Goal: Check status: Check status

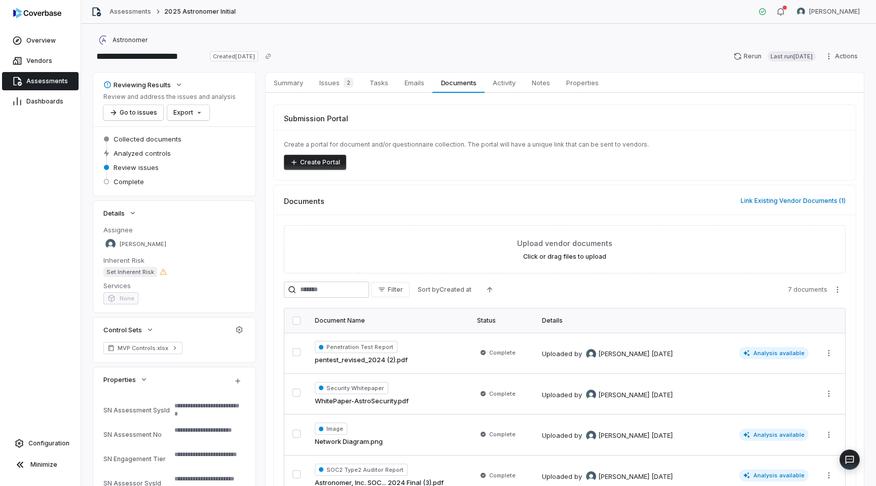
click at [49, 80] on span "Assessments" at bounding box center [47, 81] width 42 height 8
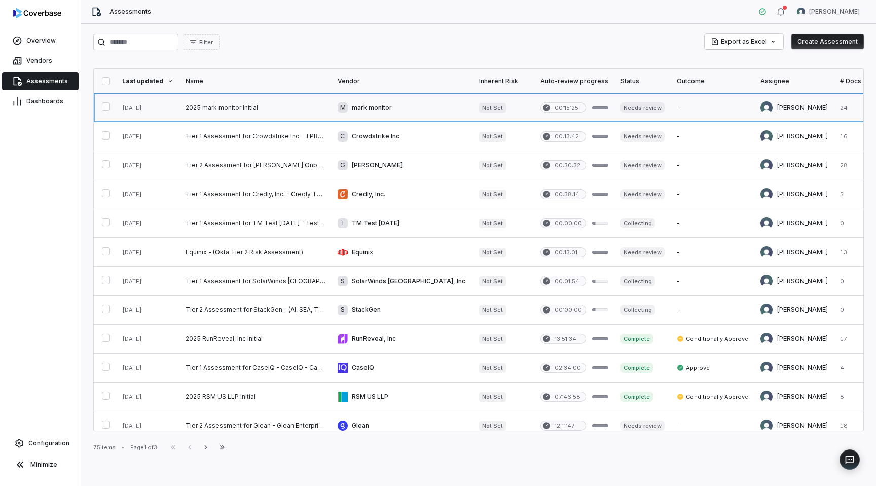
click at [302, 110] on link at bounding box center [256, 107] width 152 height 28
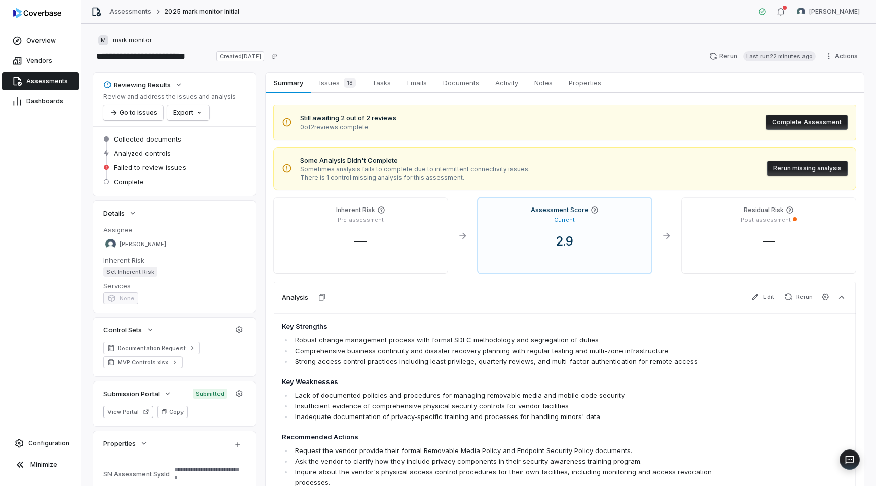
click at [804, 167] on button "Rerun missing analysis" at bounding box center [807, 168] width 81 height 15
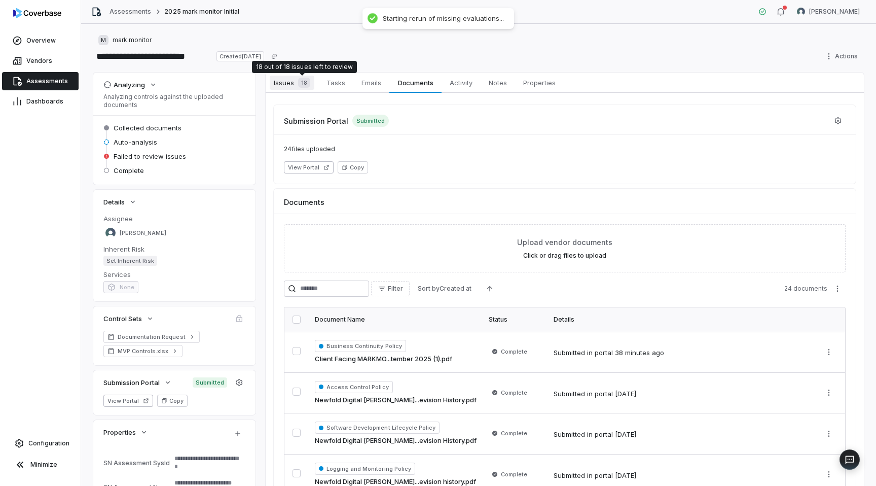
click at [294, 85] on div "18" at bounding box center [302, 83] width 16 height 10
type textarea "*"
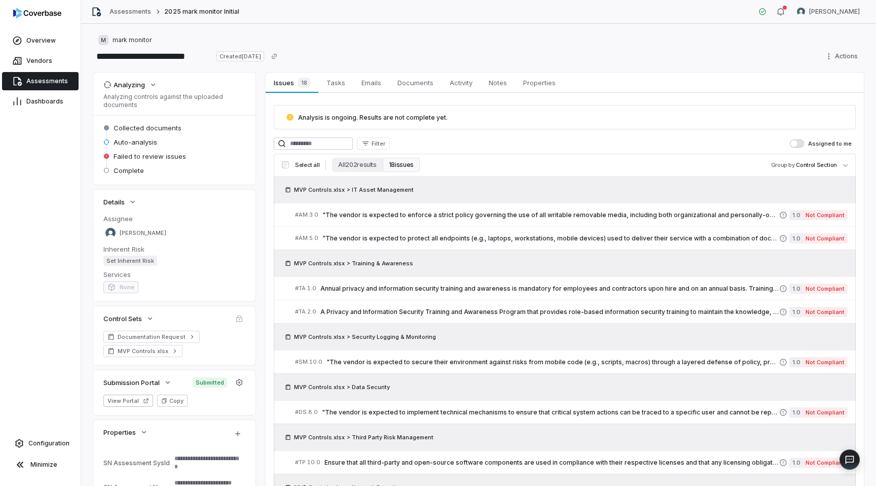
click at [57, 80] on span "Assessments" at bounding box center [47, 81] width 42 height 8
